Goal: Book appointment/travel/reservation

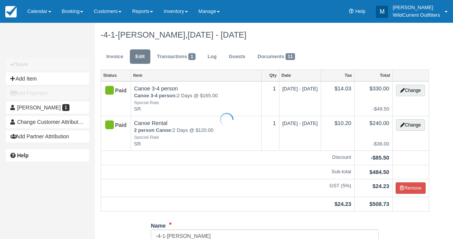
click at [35, 13] on div at bounding box center [226, 119] width 453 height 239
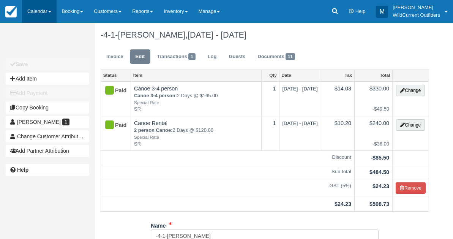
click at [33, 16] on link "Calendar" at bounding box center [39, 11] width 35 height 23
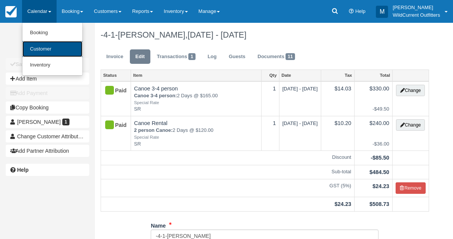
click at [29, 46] on link "Customer" at bounding box center [52, 49] width 60 height 16
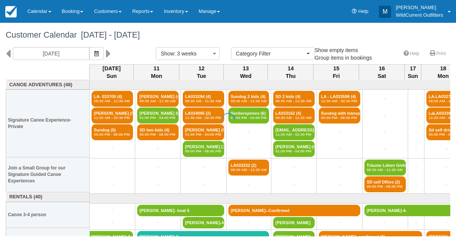
select select
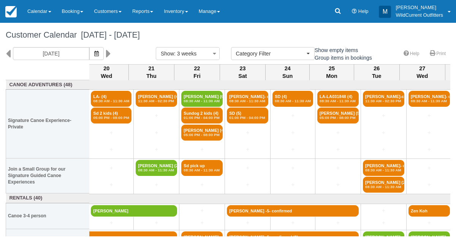
scroll to position [43, 425]
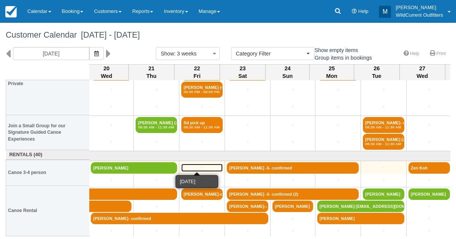
click at [194, 165] on link "+" at bounding box center [201, 168] width 41 height 8
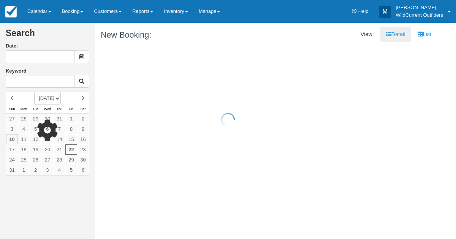
type input "08/22/25"
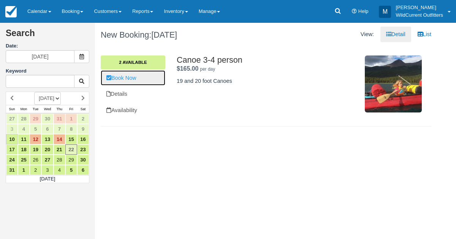
click at [128, 75] on link "Book Now" at bounding box center [133, 78] width 65 height 16
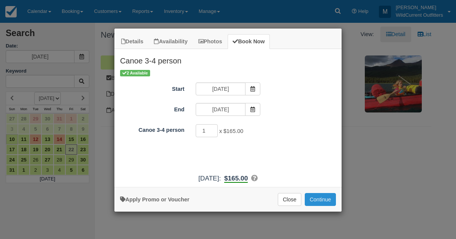
click at [323, 198] on button "Continue" at bounding box center [320, 199] width 31 height 13
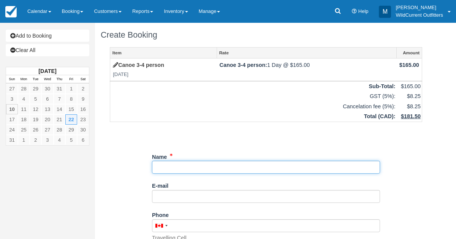
click at [171, 163] on input "Name" at bounding box center [266, 167] width 228 height 13
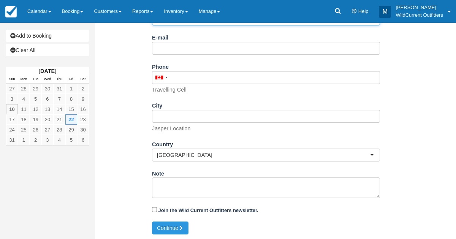
scroll to position [148, 0]
type input "kate /"
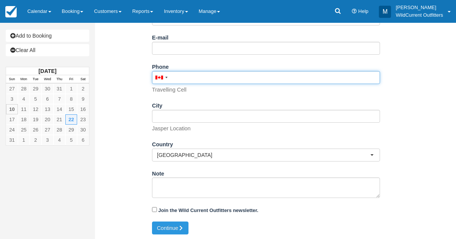
click at [187, 79] on input "Phone" at bounding box center [266, 77] width 228 height 13
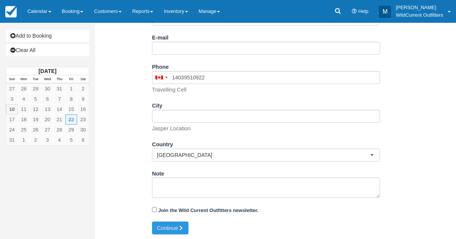
type input "(403) 951-0922"
click at [185, 103] on div "City Jasper Location" at bounding box center [266, 115] width 228 height 33
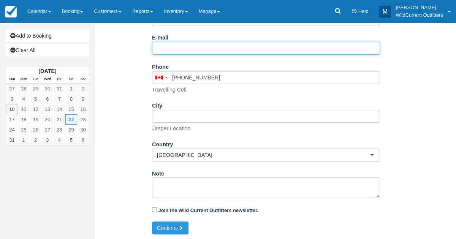
click at [176, 43] on input "E-mail" at bounding box center [266, 48] width 228 height 13
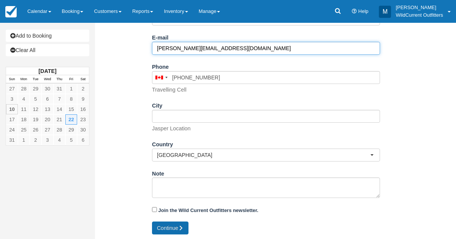
type input "kate.tivodarova@gmail.com"
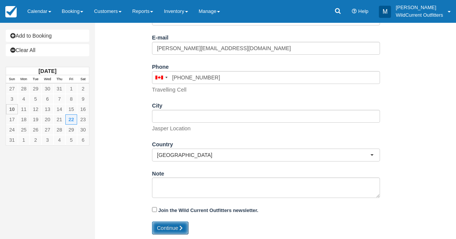
click at [163, 225] on button "Continue" at bounding box center [170, 228] width 36 height 13
type input "+14039510922"
